Goal: Information Seeking & Learning: Learn about a topic

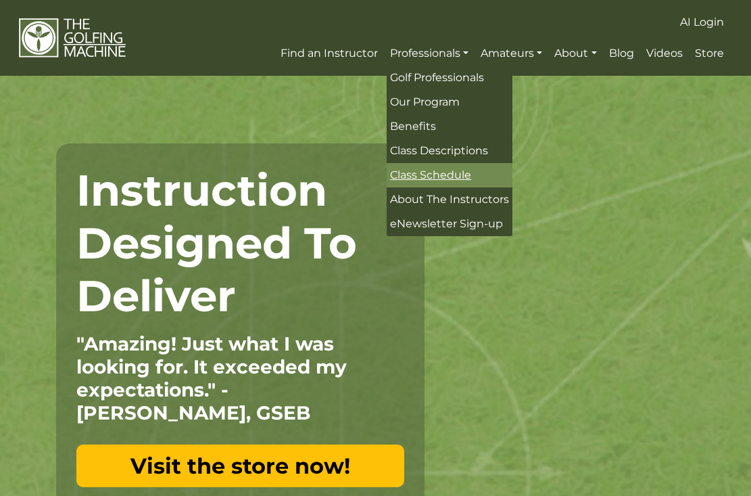
click at [435, 172] on span "Class Schedule" at bounding box center [430, 174] width 81 height 13
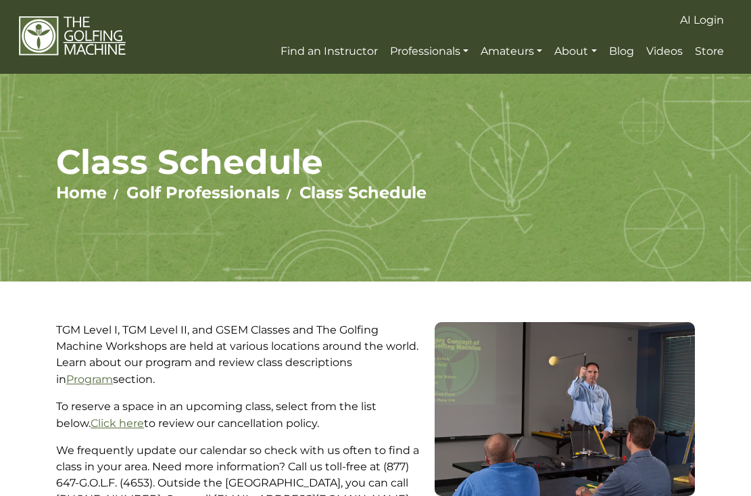
scroll to position [-1, 0]
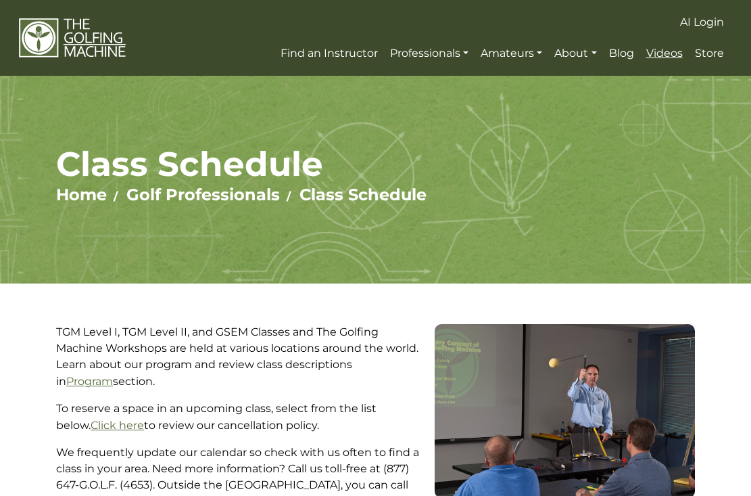
click at [676, 57] on span "Videos" at bounding box center [665, 53] width 37 height 13
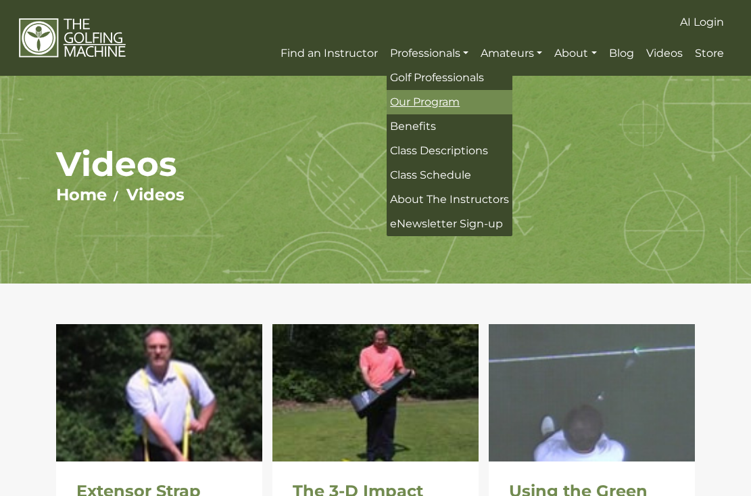
click at [429, 102] on span "Our Program" at bounding box center [425, 101] width 70 height 13
